Goal: Use online tool/utility: Utilize a website feature to perform a specific function

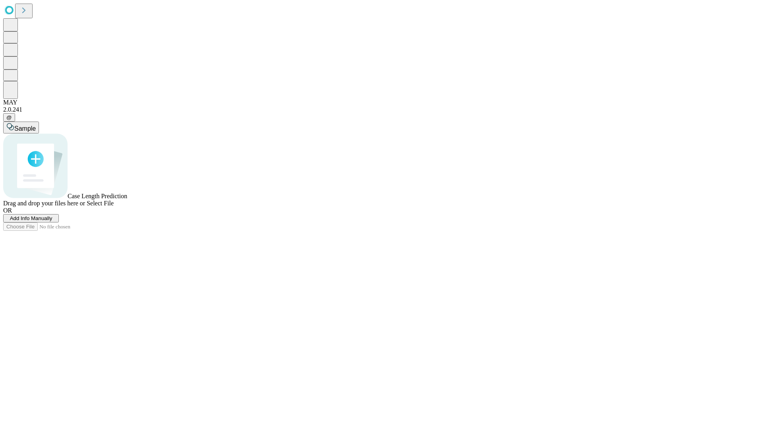
click at [114, 207] on span "Select File" at bounding box center [100, 203] width 27 height 7
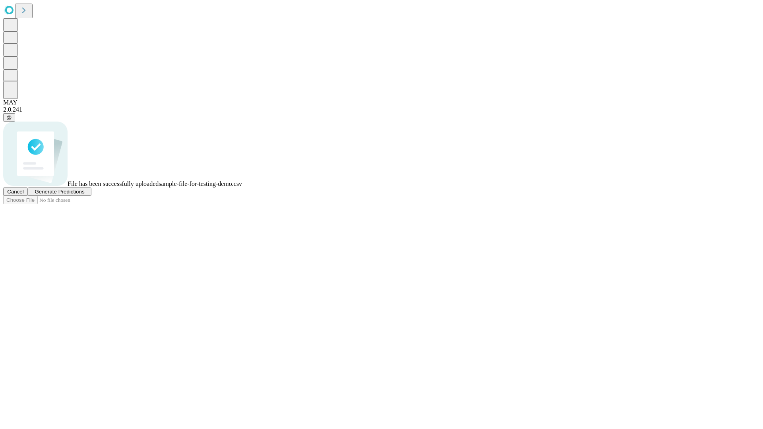
click at [84, 195] on span "Generate Predictions" at bounding box center [60, 192] width 50 height 6
